Goal: Task Accomplishment & Management: Use online tool/utility

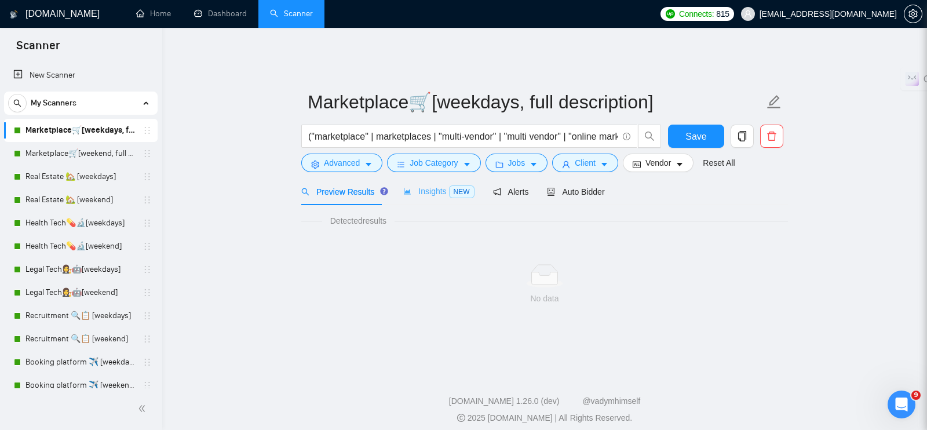
click at [427, 191] on div "Insights NEW" at bounding box center [438, 191] width 71 height 27
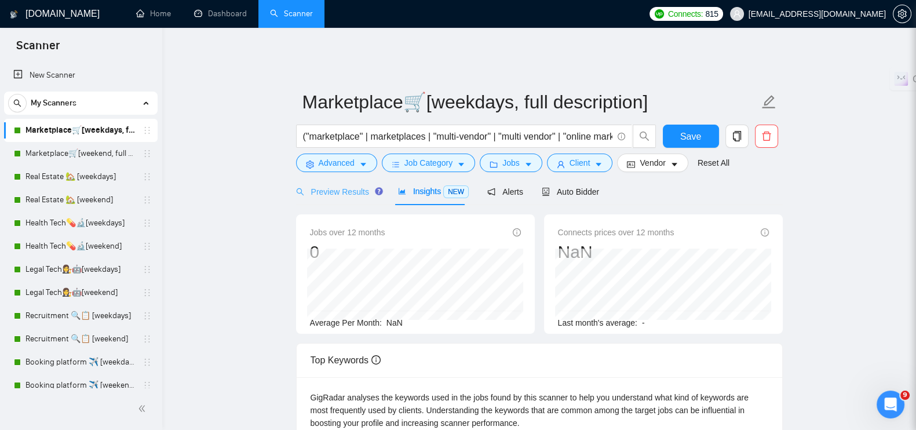
click at [325, 178] on div "Preview Results" at bounding box center [337, 191] width 83 height 27
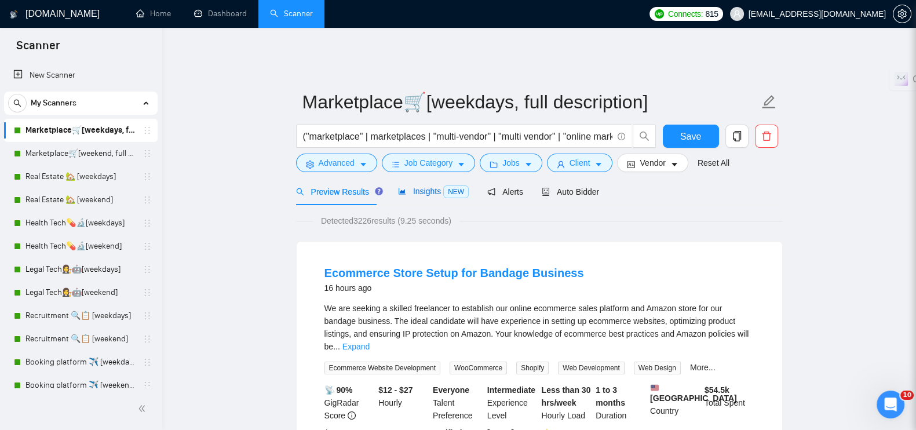
click at [408, 187] on span "Insights NEW" at bounding box center [433, 191] width 71 height 9
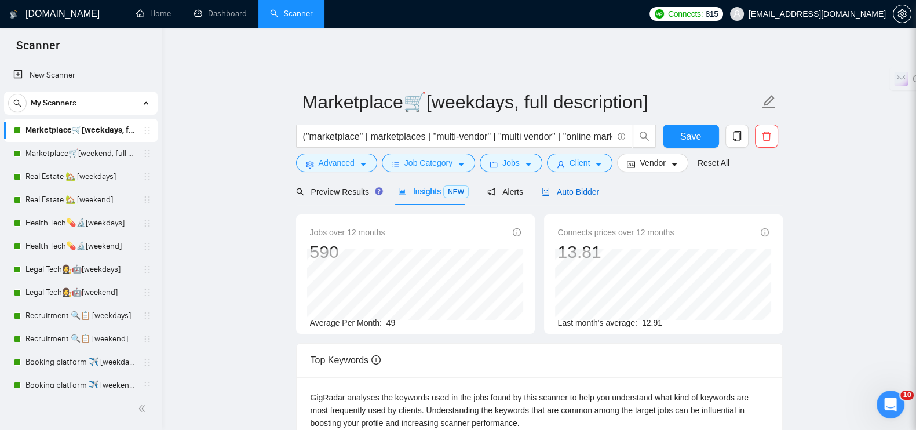
click at [559, 187] on span "Auto Bidder" at bounding box center [570, 191] width 57 height 9
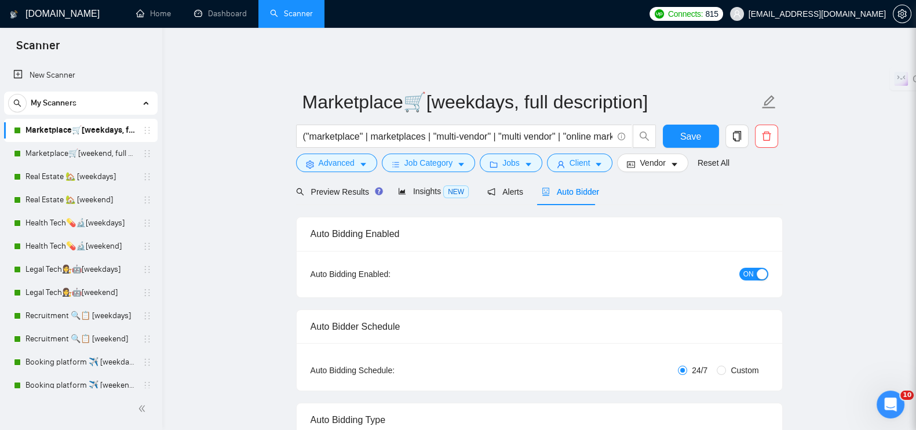
radio input "false"
radio input "true"
checkbox input "true"
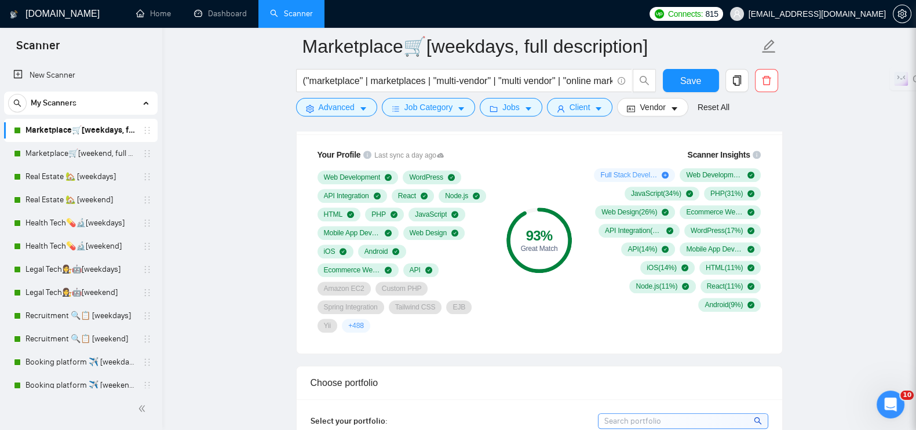
scroll to position [941, 0]
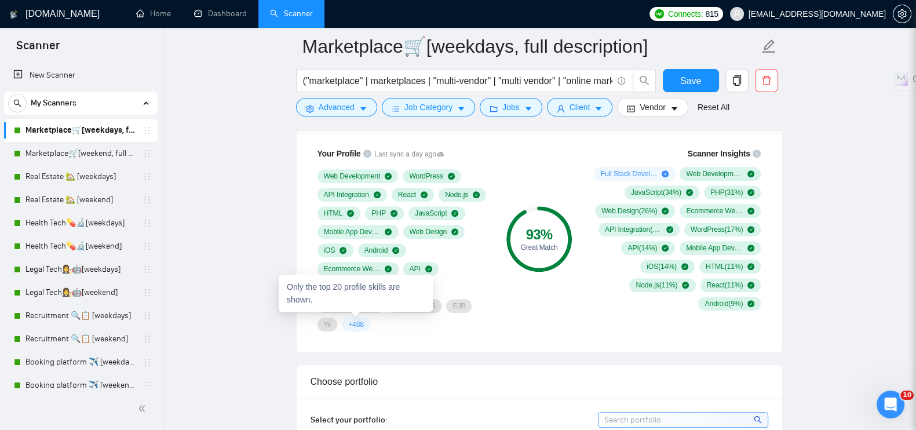
click at [355, 320] on span "+ 488" at bounding box center [356, 324] width 16 height 9
click at [356, 320] on span "+ 488" at bounding box center [356, 324] width 16 height 9
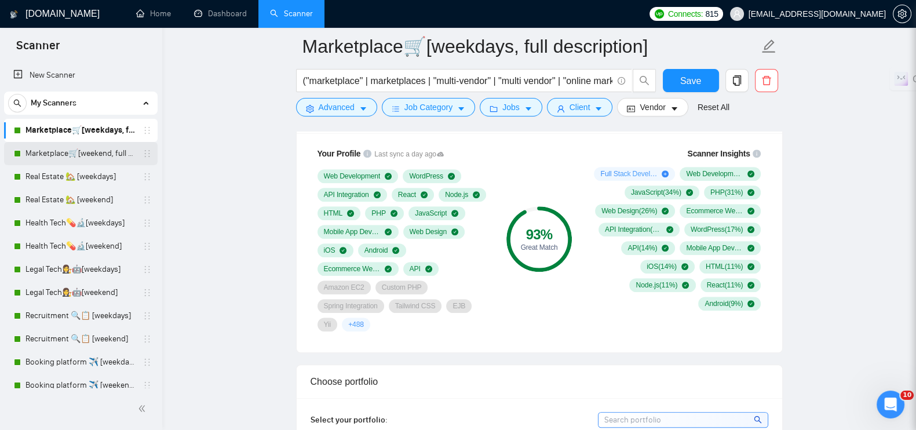
click at [52, 153] on link "Marketplace🛒[weekend, full description]" at bounding box center [81, 153] width 110 height 23
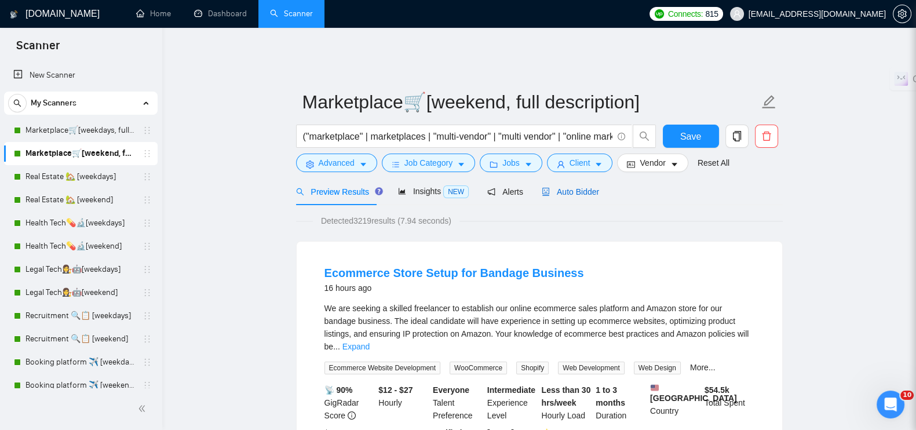
click at [551, 187] on span "Auto Bidder" at bounding box center [570, 191] width 57 height 9
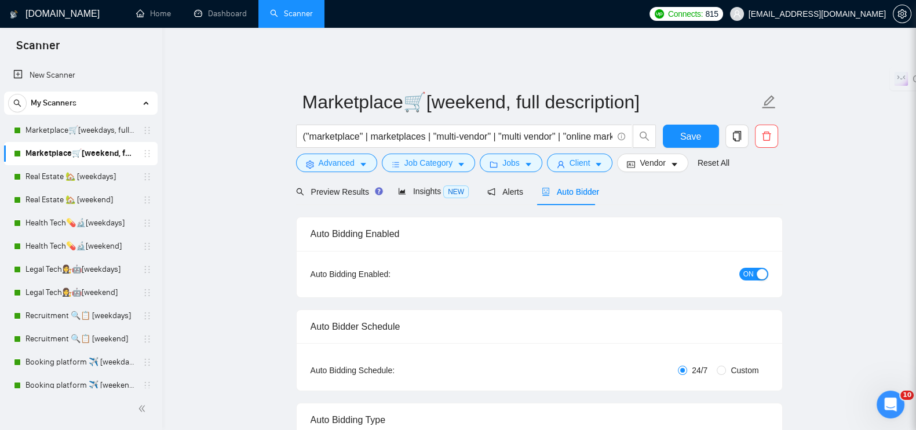
radio input "false"
radio input "true"
checkbox input "true"
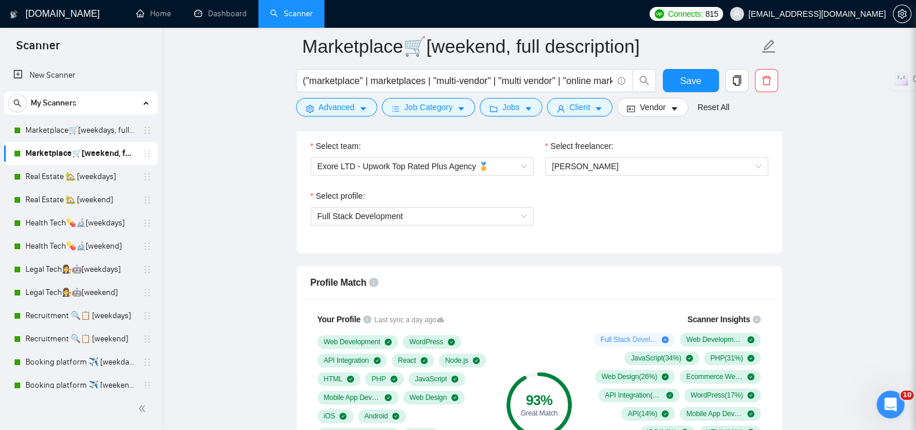
scroll to position [941, 0]
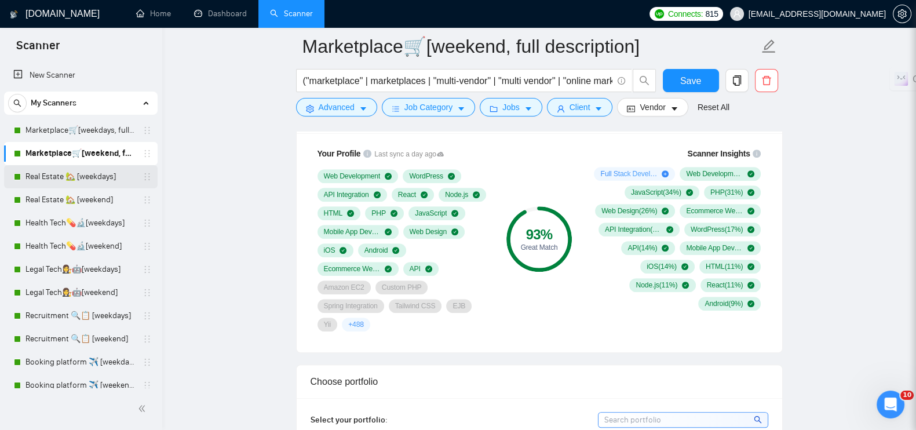
click at [78, 169] on link "Real Estate 🏡 [weekdays]" at bounding box center [81, 176] width 110 height 23
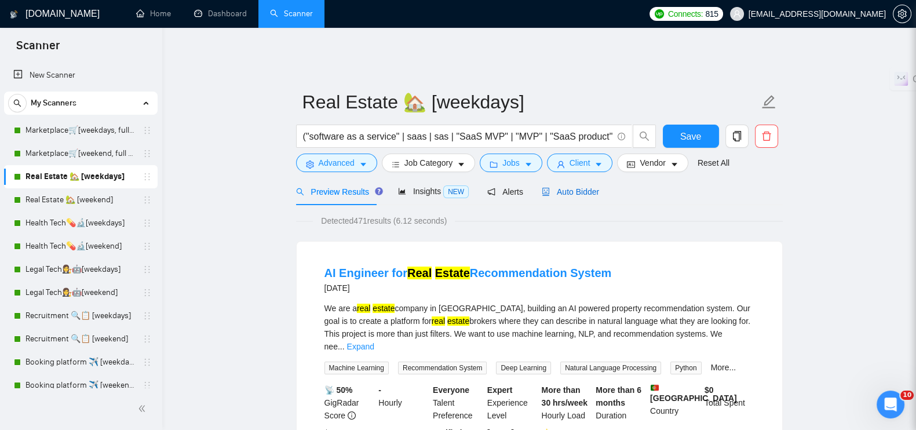
click at [577, 187] on span "Auto Bidder" at bounding box center [570, 191] width 57 height 9
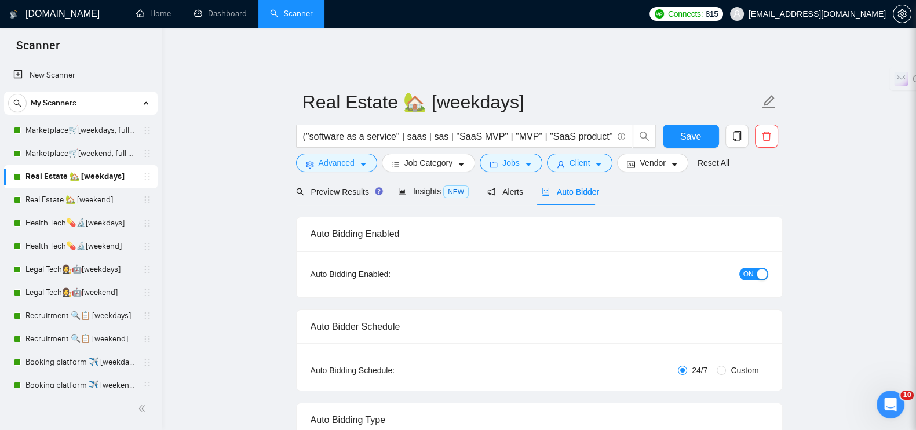
radio input "false"
radio input "true"
checkbox input "true"
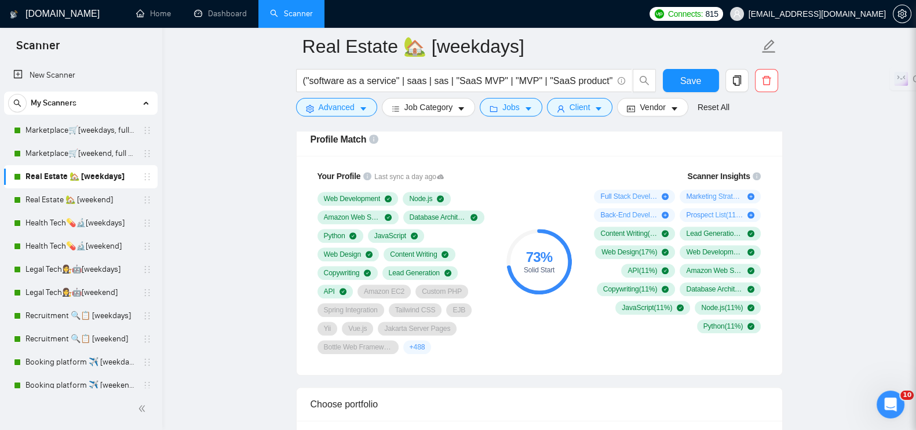
scroll to position [941, 0]
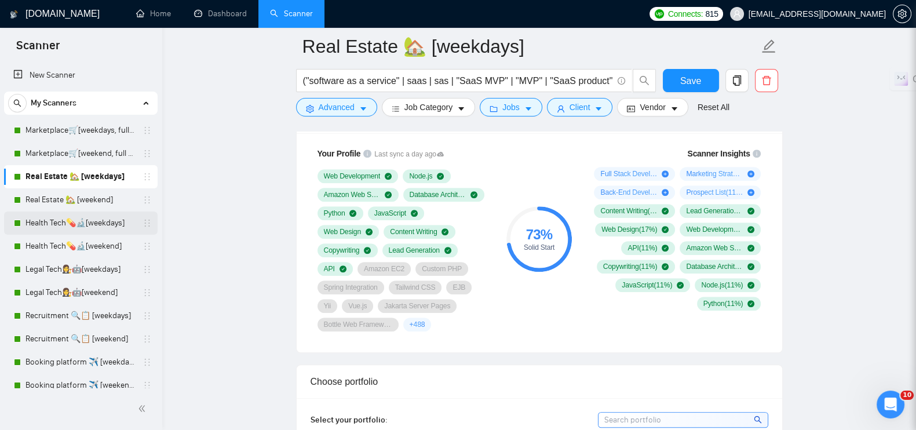
click at [71, 222] on link "Health Tech💊🔬[weekdays]" at bounding box center [81, 223] width 110 height 23
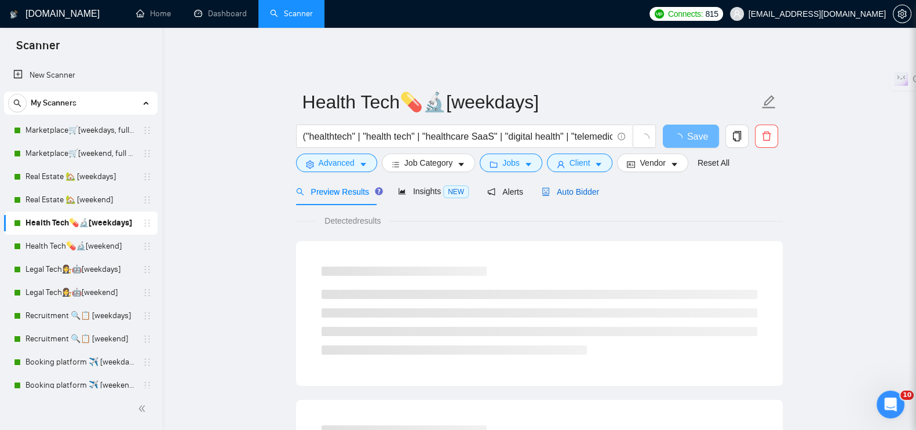
click at [562, 187] on span "Auto Bidder" at bounding box center [570, 191] width 57 height 9
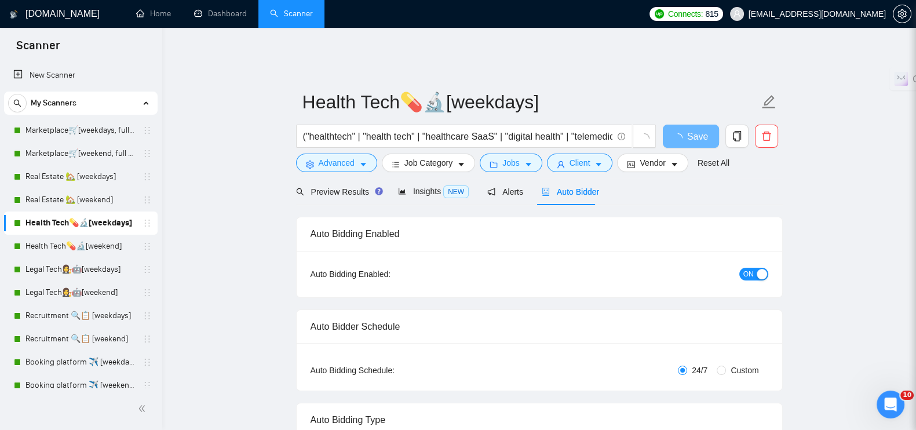
radio input "false"
radio input "true"
checkbox input "true"
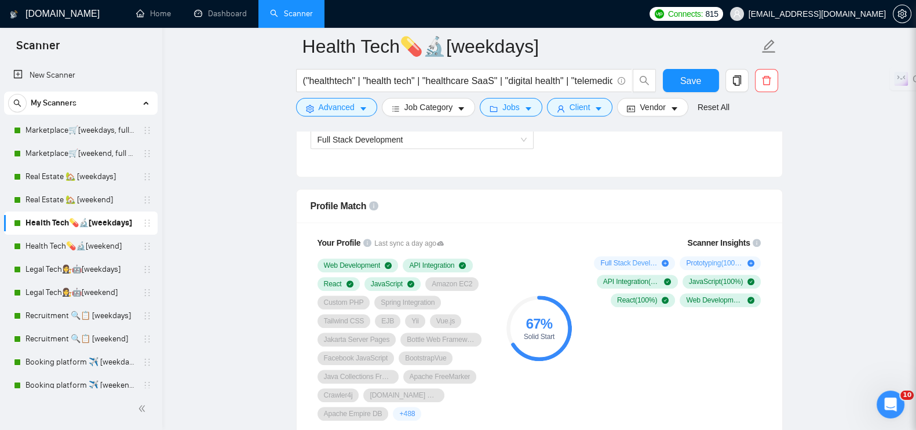
scroll to position [941, 0]
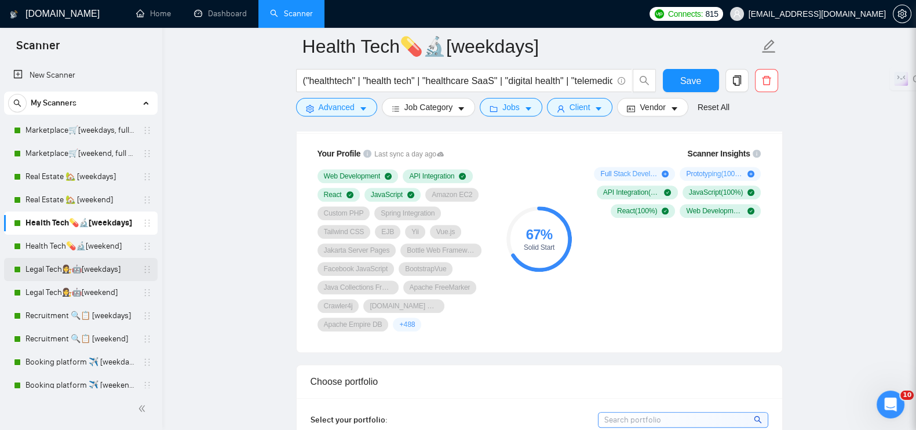
click at [49, 268] on link "Legal Tech👩‍⚖️🤖[weekdays]" at bounding box center [81, 269] width 110 height 23
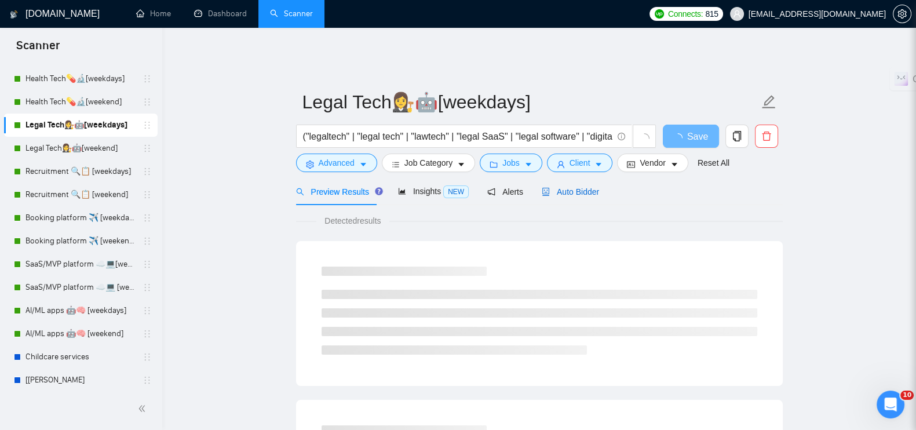
click at [551, 187] on span "Auto Bidder" at bounding box center [570, 191] width 57 height 9
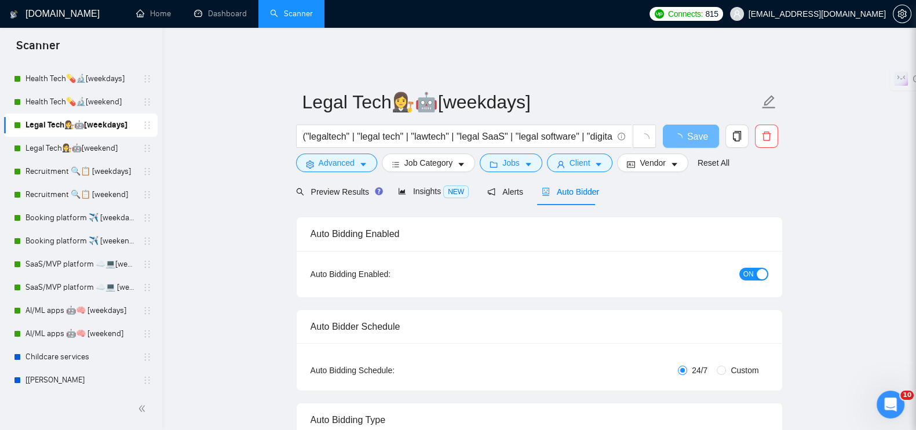
radio input "false"
radio input "true"
checkbox input "true"
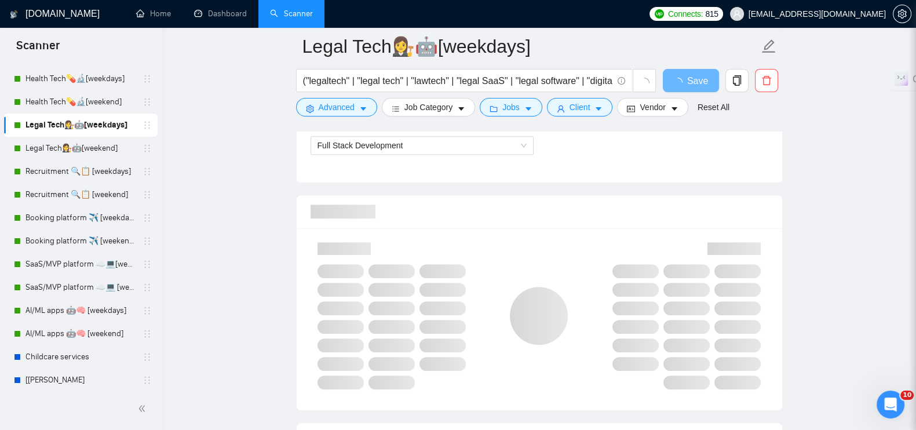
scroll to position [869, 0]
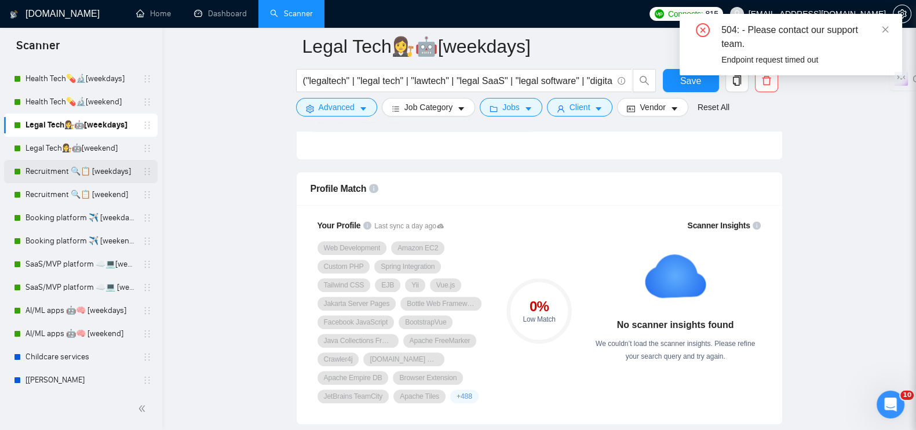
click at [93, 176] on link "Recruitment 🔍📋 [weekdays]" at bounding box center [81, 171] width 110 height 23
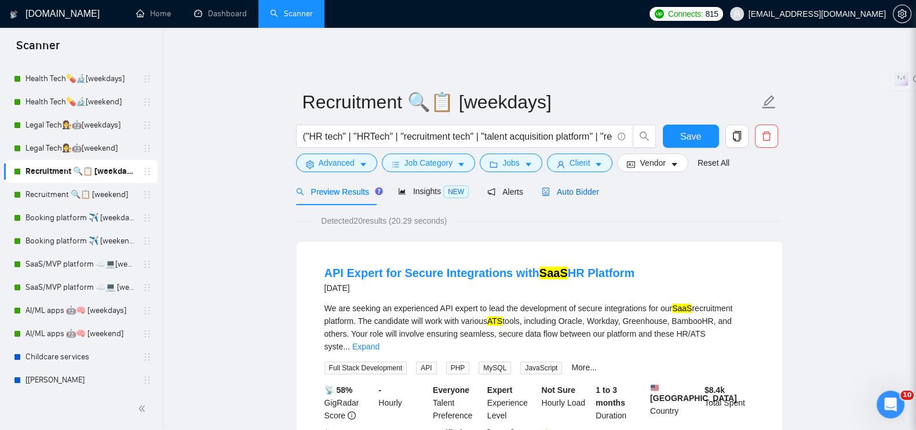
click at [565, 189] on div "Auto Bidder" at bounding box center [570, 191] width 57 height 13
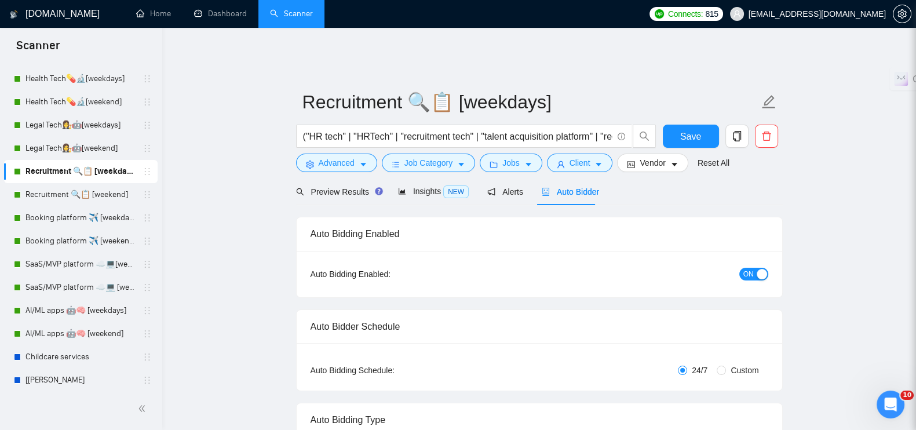
radio input "false"
radio input "true"
checkbox input "true"
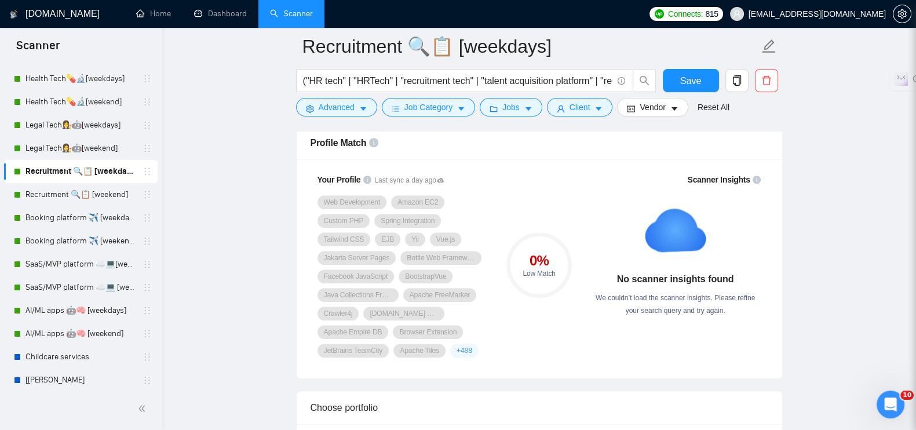
scroll to position [1014, 0]
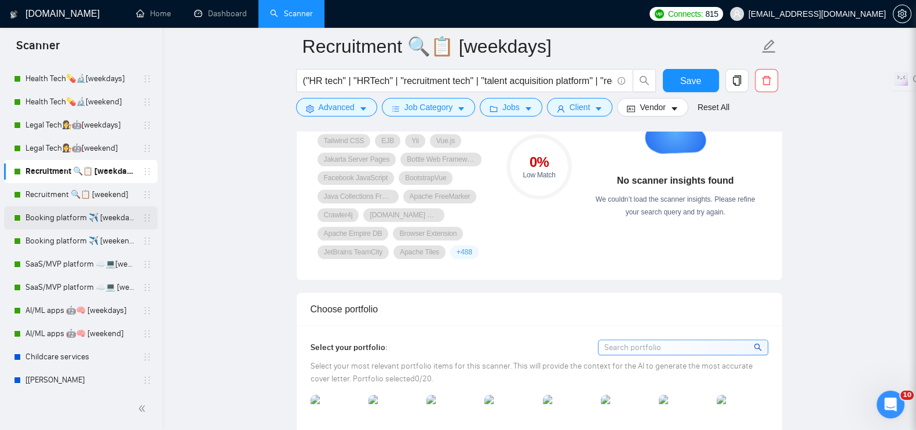
click at [89, 213] on link "Booking platform ✈️ [weekdays]" at bounding box center [81, 217] width 110 height 23
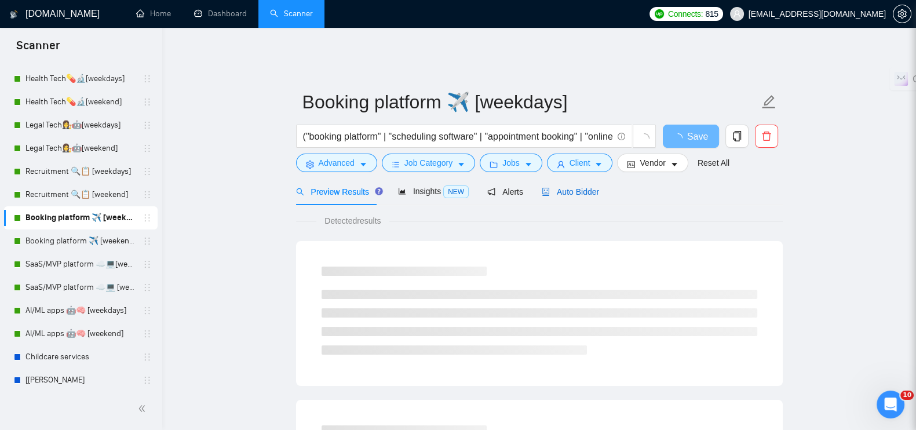
click at [551, 187] on span "Auto Bidder" at bounding box center [570, 191] width 57 height 9
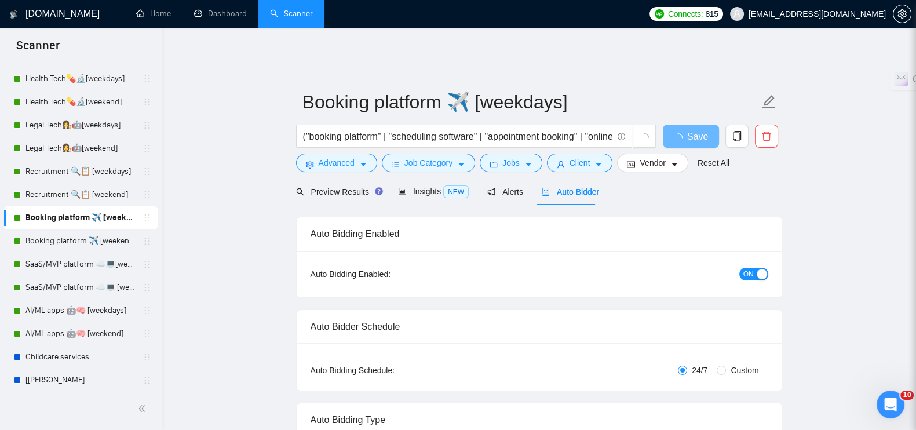
radio input "false"
radio input "true"
checkbox input "true"
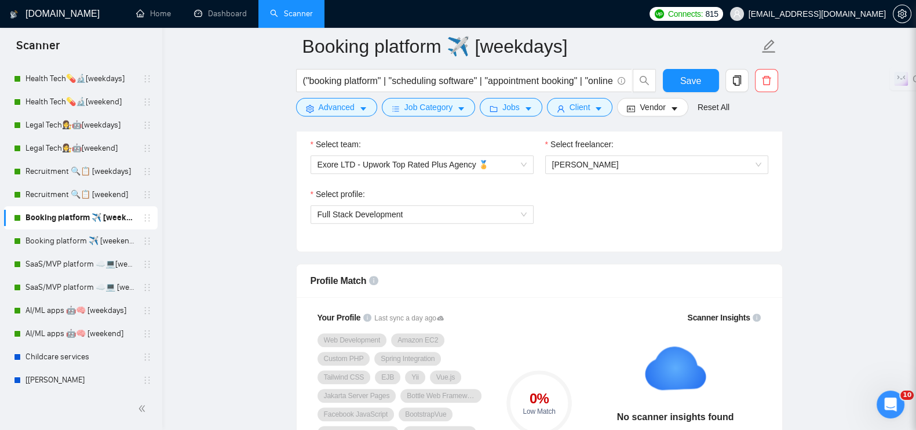
scroll to position [869, 0]
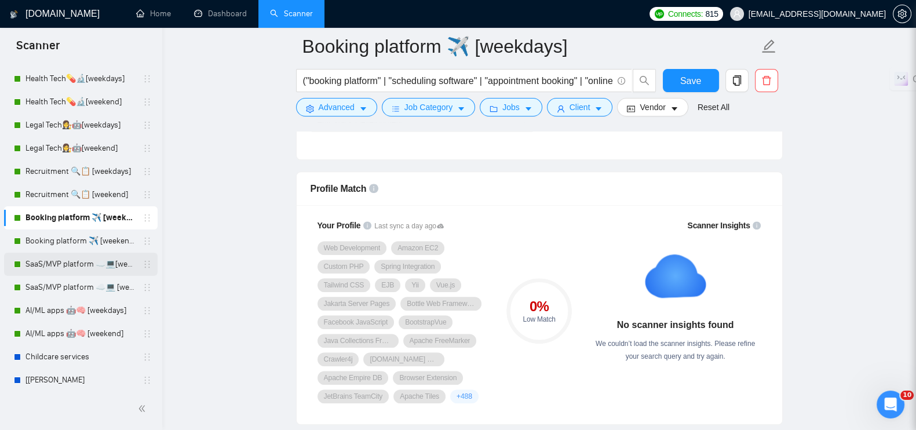
click at [52, 260] on link "SaaS/MVP platform ☁️💻[weekdays]" at bounding box center [81, 264] width 110 height 23
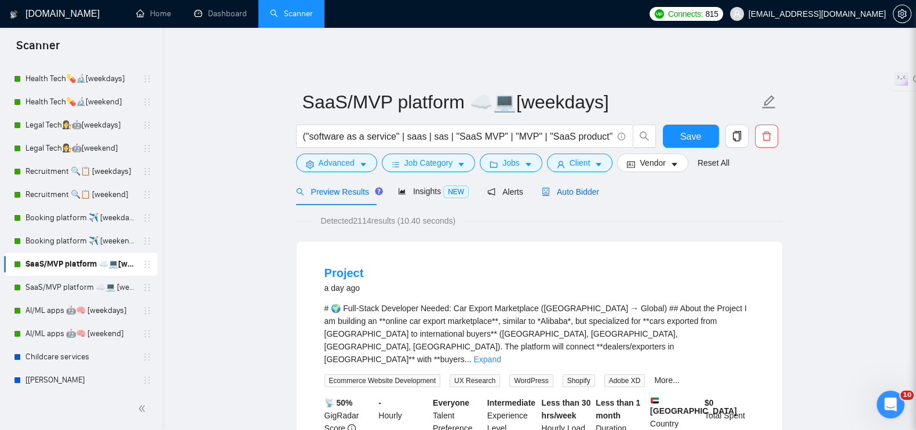
click at [588, 187] on span "Auto Bidder" at bounding box center [570, 191] width 57 height 9
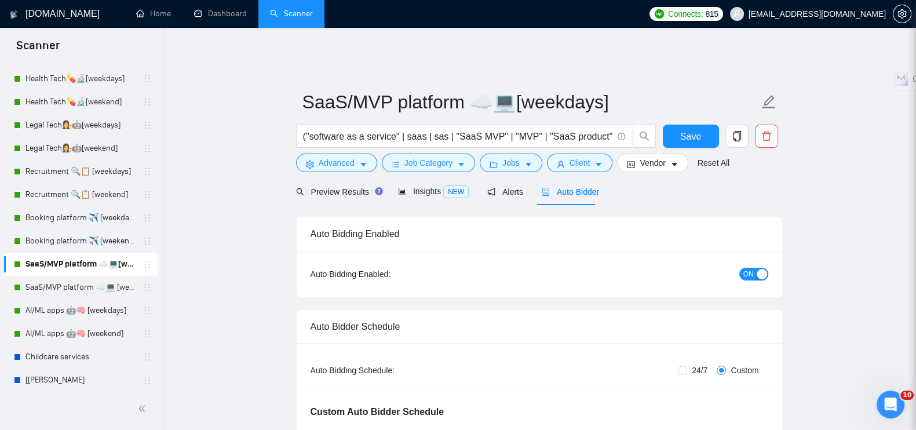
radio input "false"
radio input "true"
checkbox input "true"
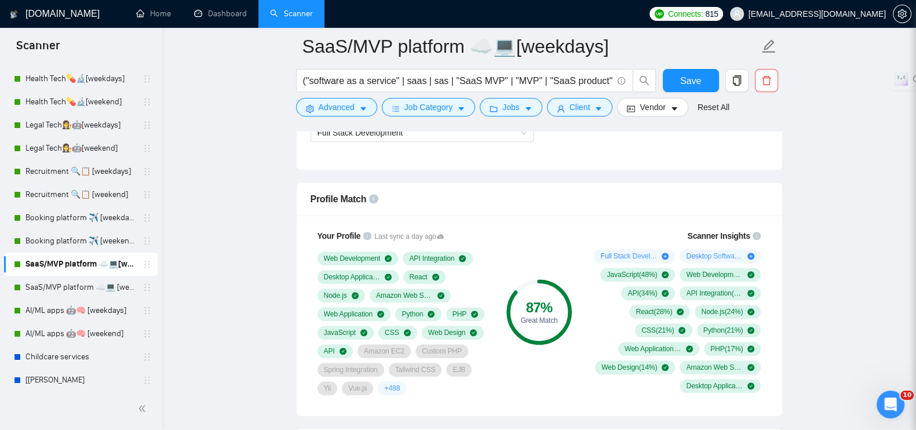
scroll to position [941, 0]
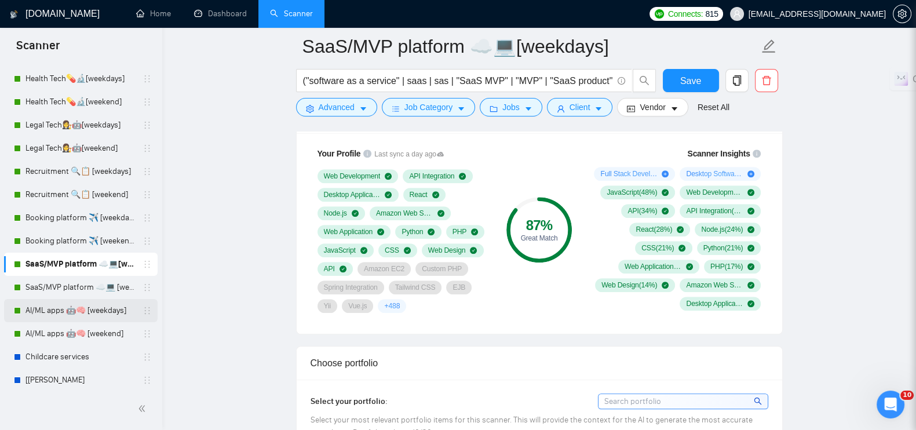
click at [45, 302] on link "AI/ML apps 🤖🧠 [weekdays]" at bounding box center [81, 310] width 110 height 23
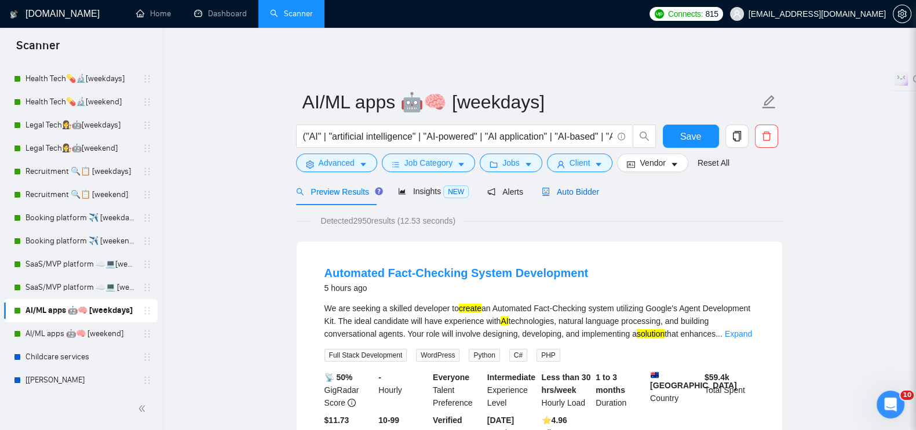
click at [583, 187] on span "Auto Bidder" at bounding box center [570, 191] width 57 height 9
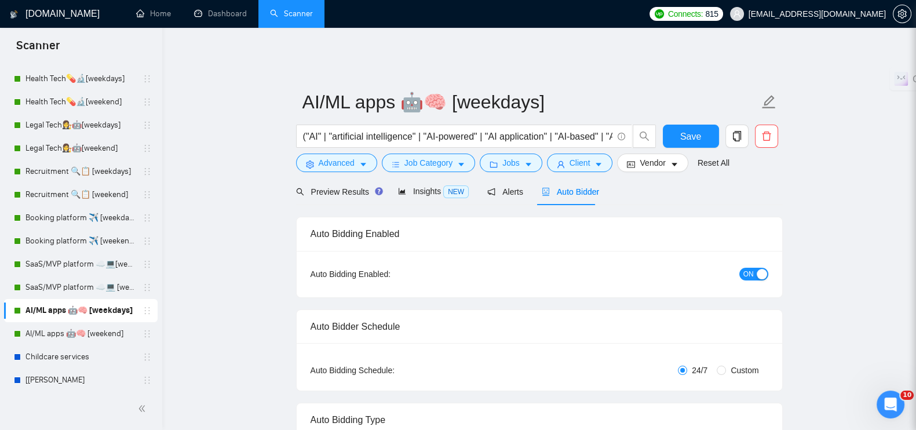
radio input "false"
radio input "true"
checkbox input "true"
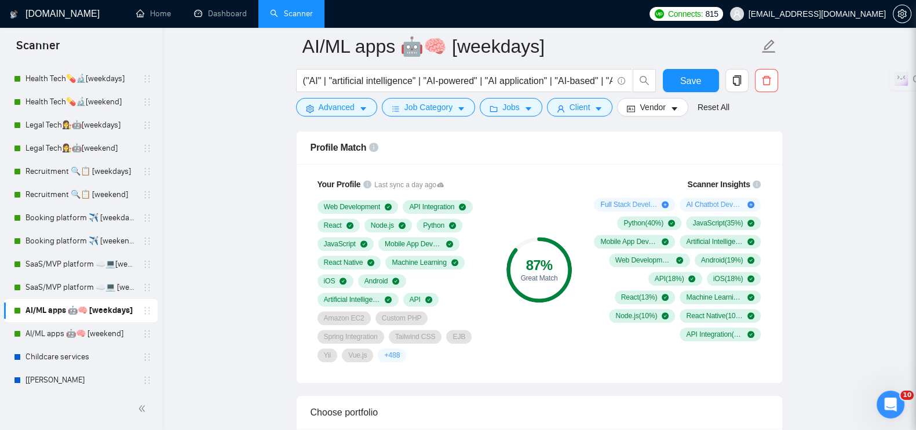
scroll to position [941, 0]
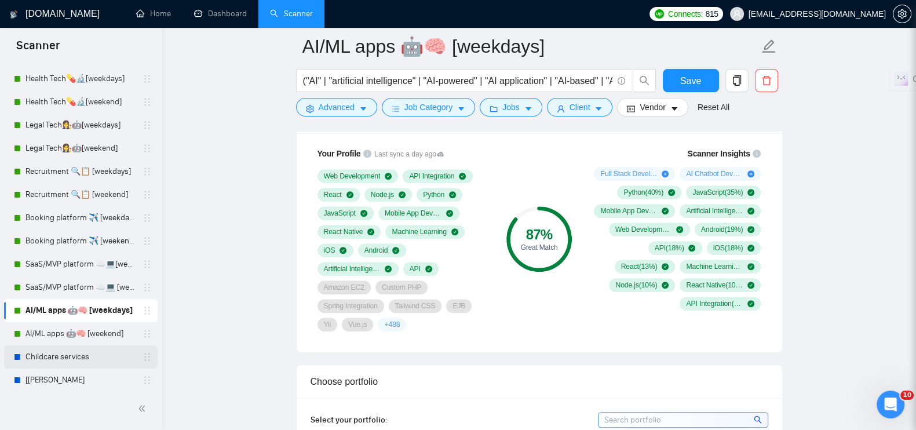
click at [60, 358] on link "Childcare services" at bounding box center [81, 356] width 110 height 23
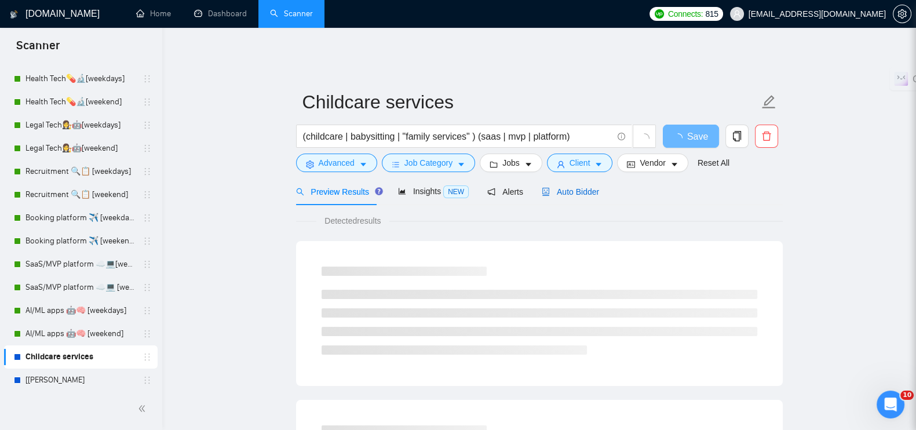
click at [565, 185] on div "Auto Bidder" at bounding box center [570, 191] width 57 height 13
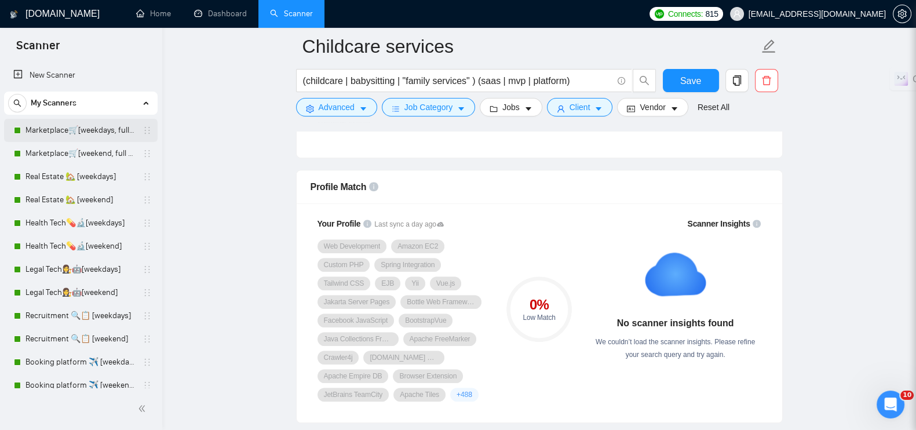
click at [67, 124] on link "Marketplace🛒[weekdays, full description]" at bounding box center [81, 130] width 110 height 23
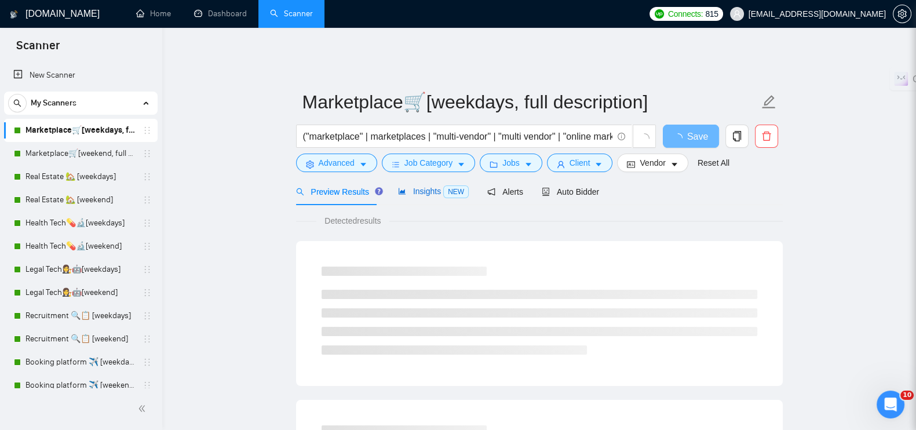
click at [421, 190] on div "Insights NEW" at bounding box center [433, 191] width 71 height 13
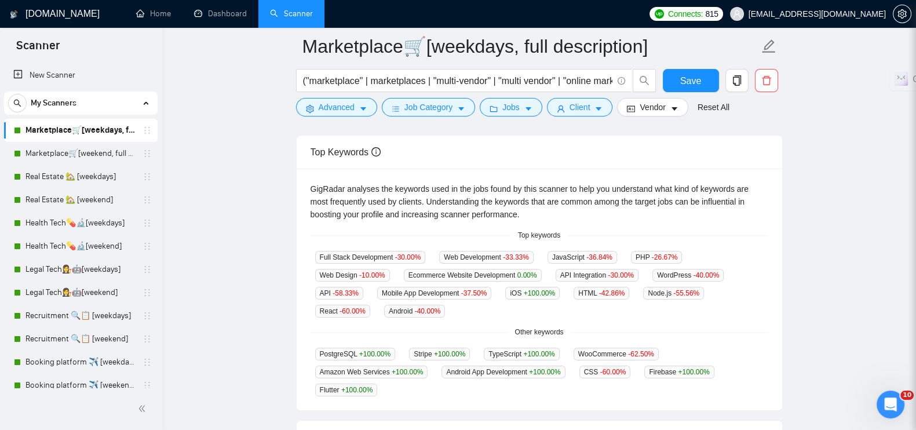
scroll to position [289, 0]
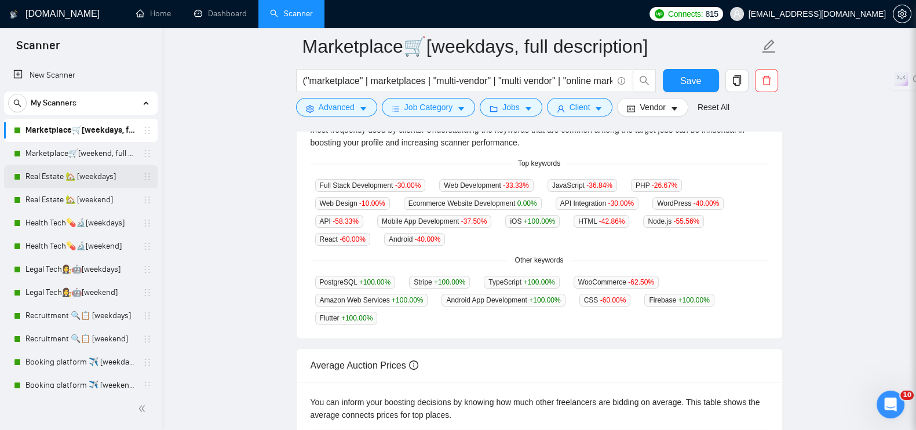
click at [58, 181] on link "Real Estate 🏡 [weekdays]" at bounding box center [81, 176] width 110 height 23
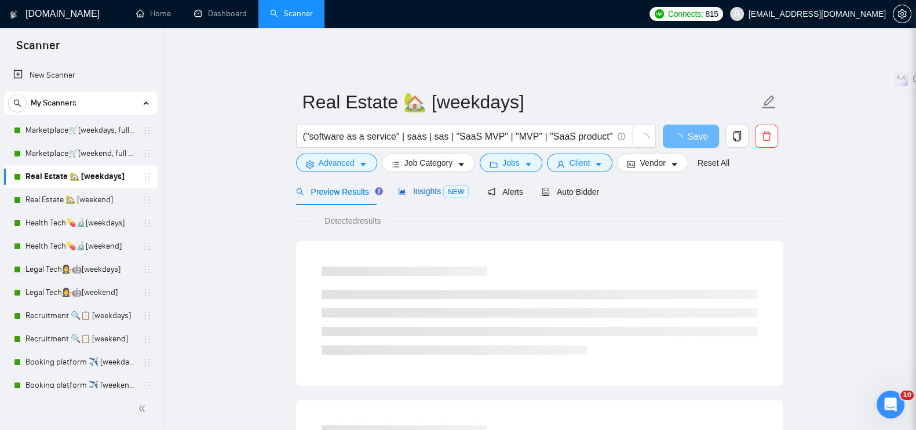
click at [424, 187] on span "Insights NEW" at bounding box center [433, 191] width 71 height 9
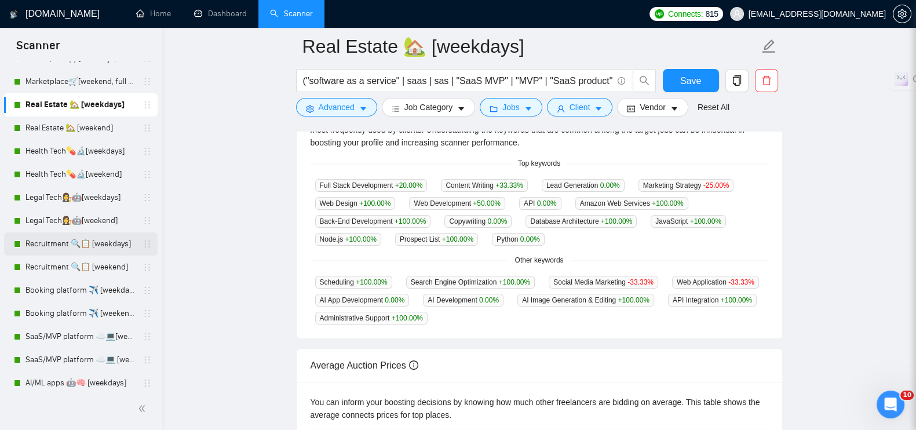
scroll to position [144, 0]
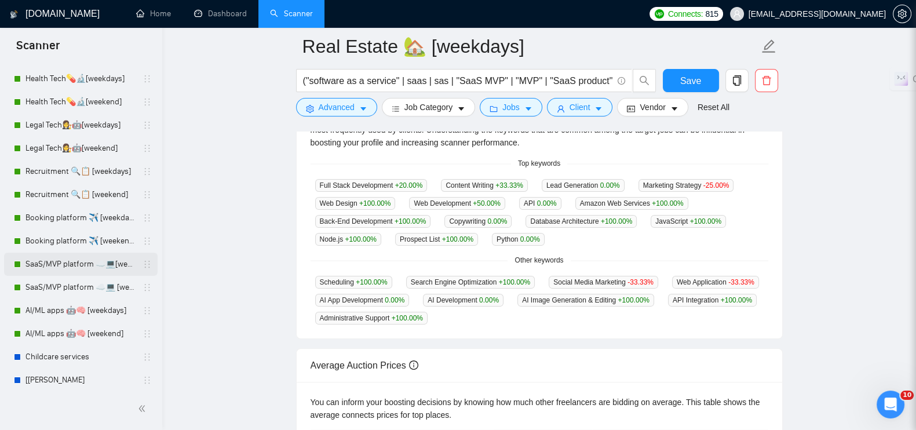
click at [50, 261] on link "SaaS/MVP platform ☁️💻[weekdays]" at bounding box center [81, 264] width 110 height 23
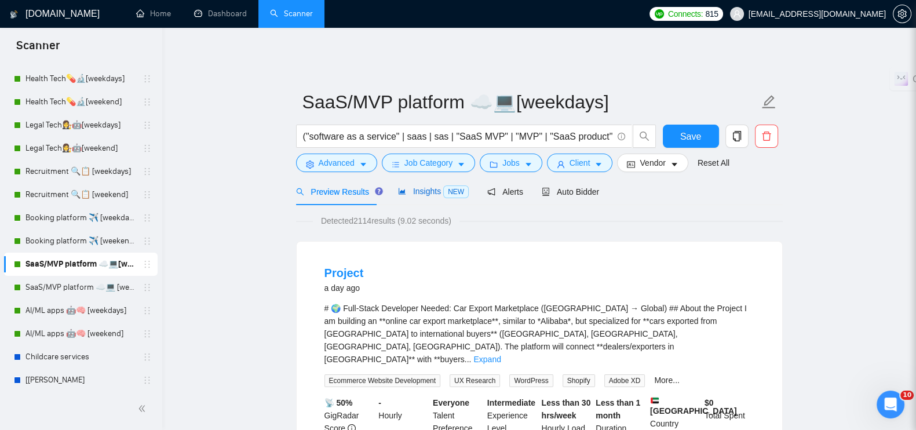
click at [424, 187] on span "Insights NEW" at bounding box center [433, 191] width 71 height 9
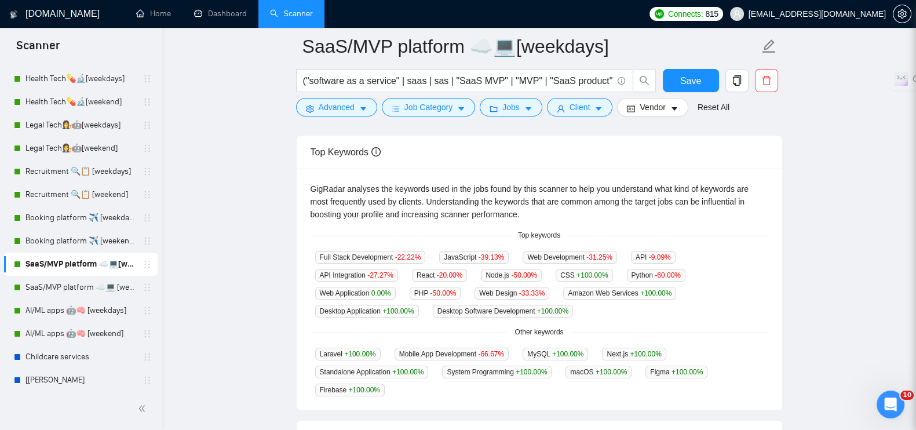
scroll to position [289, 0]
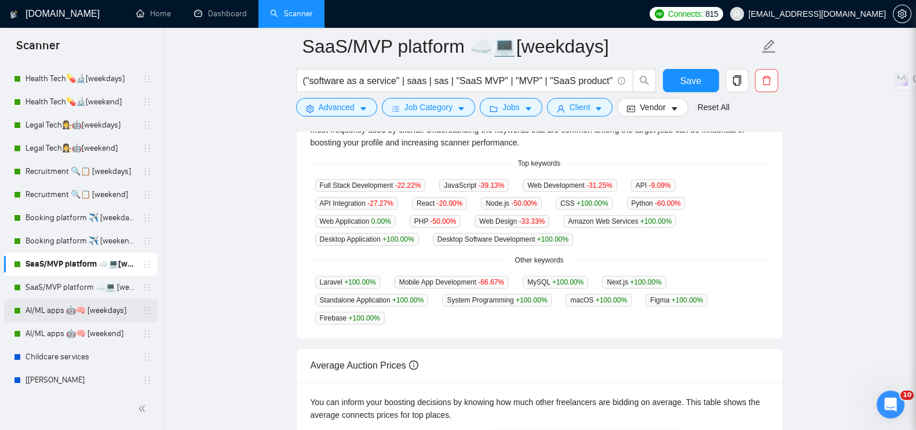
click at [81, 303] on link "AI/ML apps 🤖🧠 [weekdays]" at bounding box center [81, 310] width 110 height 23
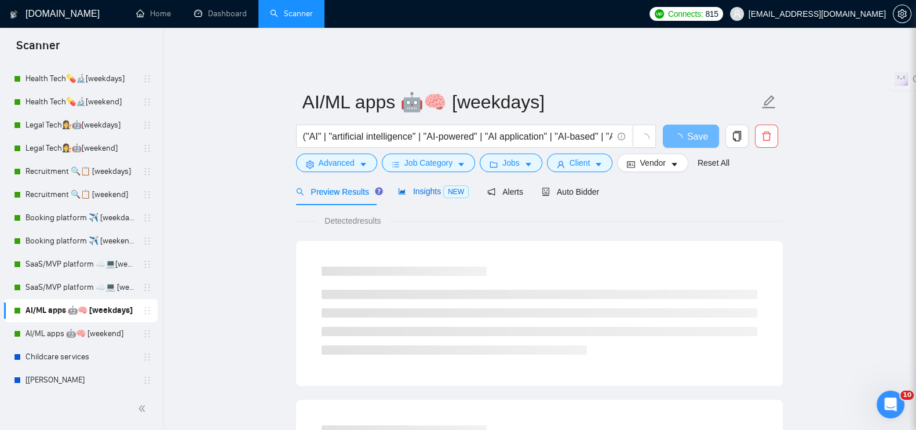
click at [434, 187] on span "Insights NEW" at bounding box center [433, 191] width 71 height 9
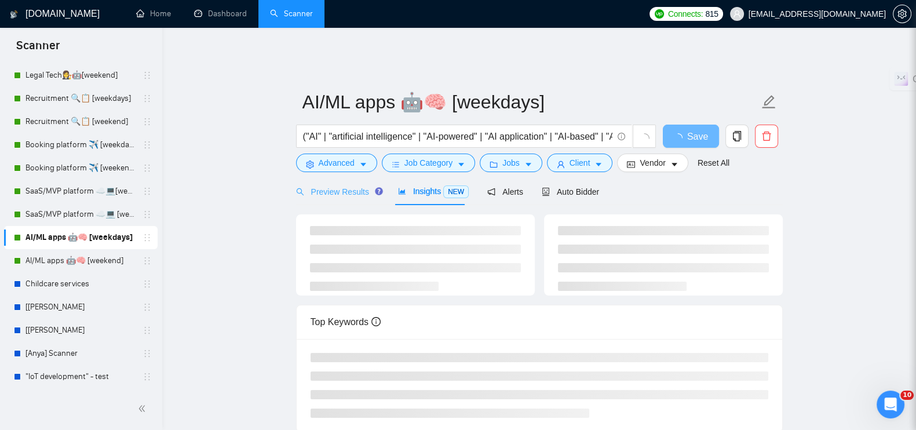
click at [326, 178] on div "Preview Results" at bounding box center [337, 191] width 83 height 27
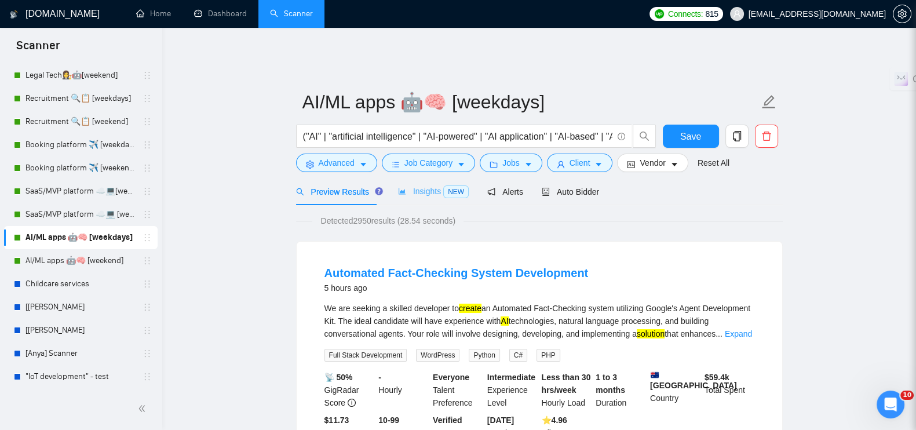
click at [406, 178] on div "Insights NEW" at bounding box center [433, 191] width 71 height 27
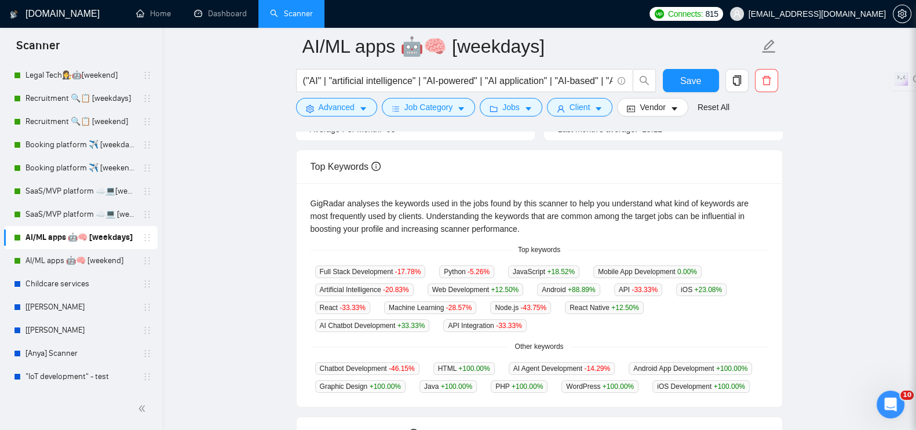
scroll to position [289, 0]
